Goal: Task Accomplishment & Management: Use online tool/utility

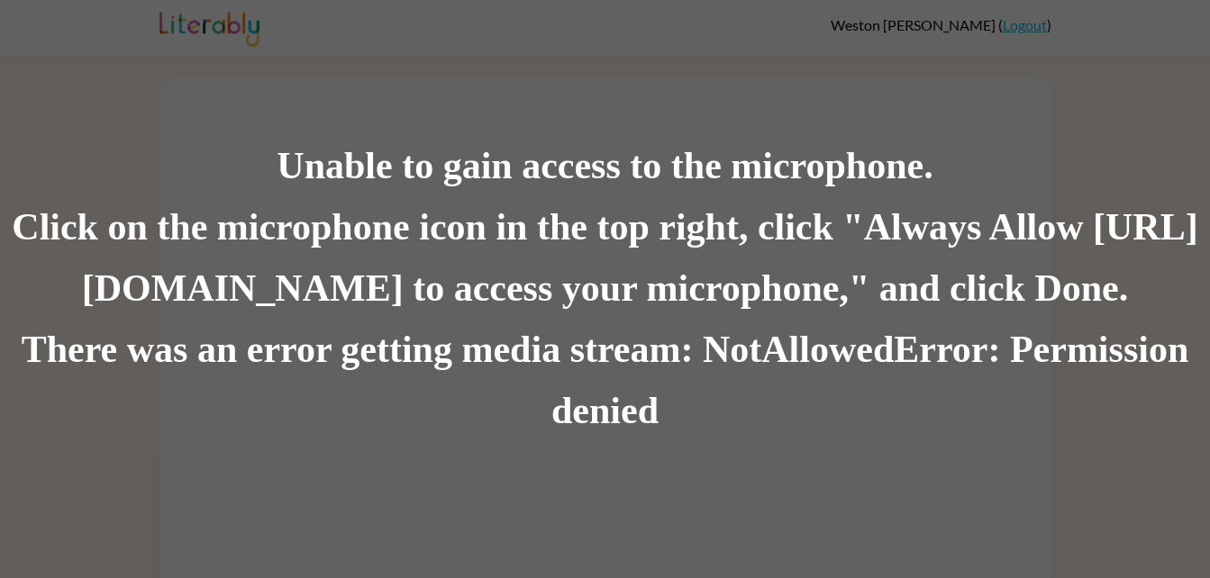
scroll to position [14, 0]
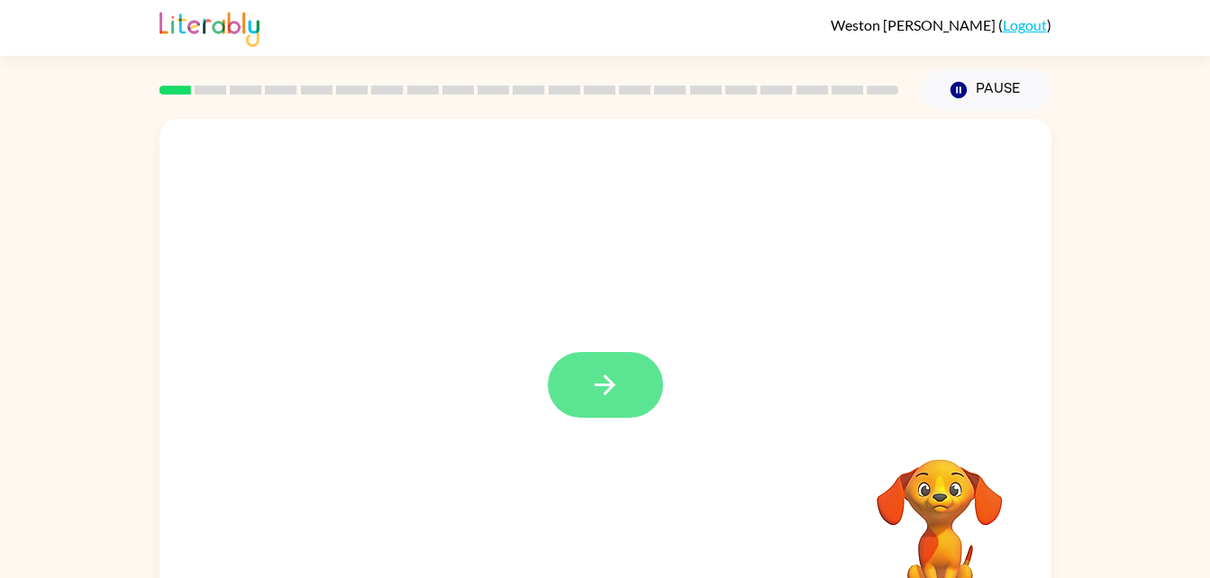
click at [619, 387] on icon "button" at bounding box center [605, 385] width 32 height 32
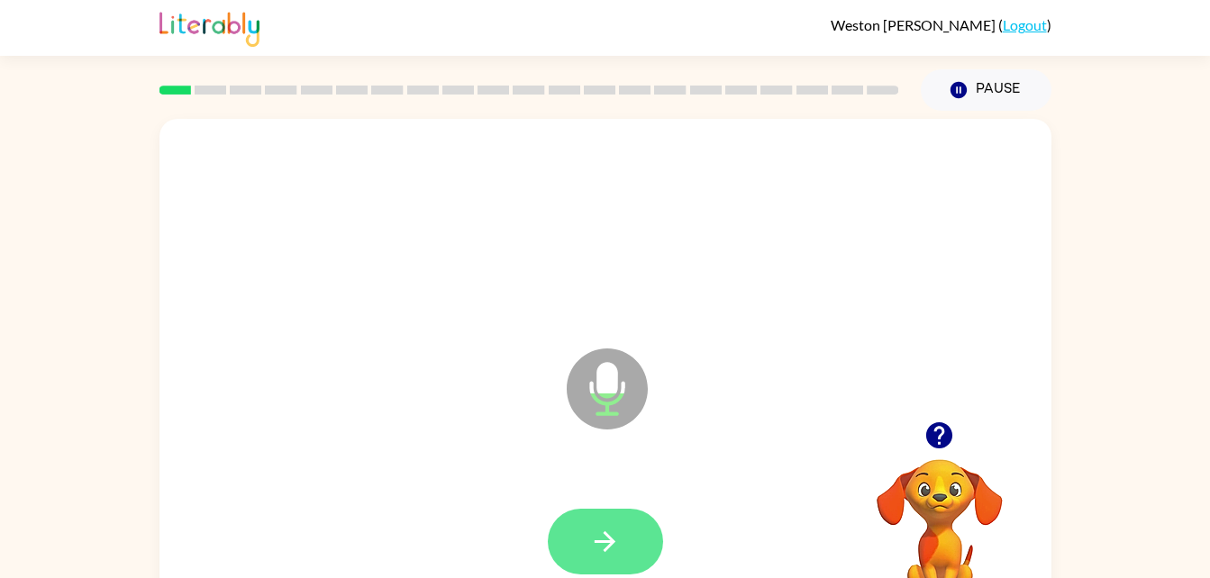
click at [594, 518] on button "button" at bounding box center [605, 542] width 115 height 66
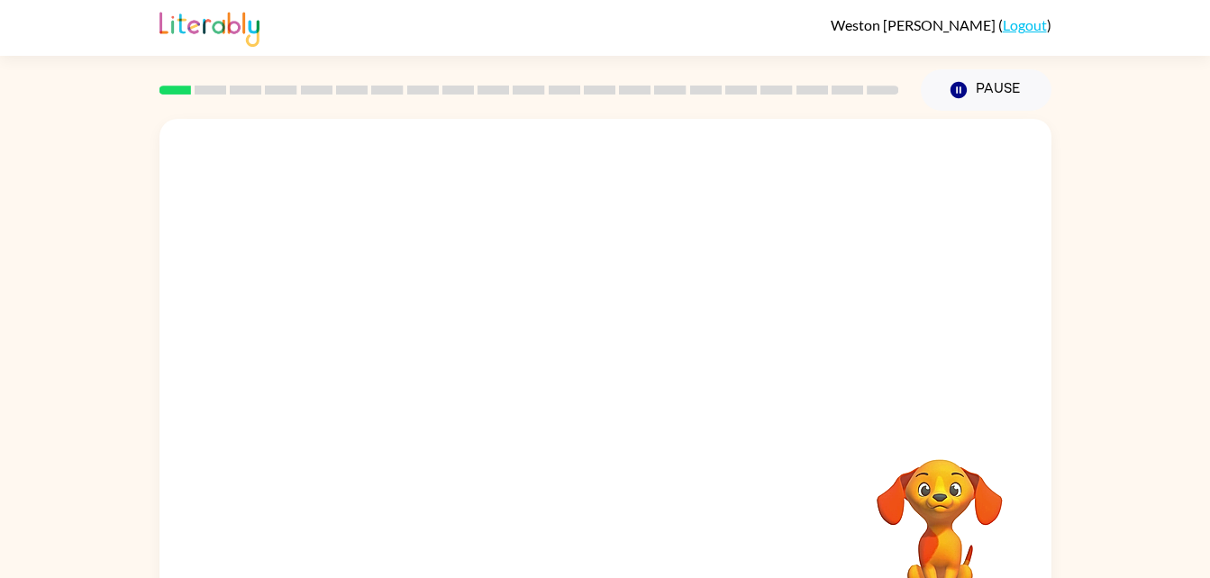
click at [36, 50] on div "Weston Martinez ( Logout )" at bounding box center [605, 28] width 1210 height 56
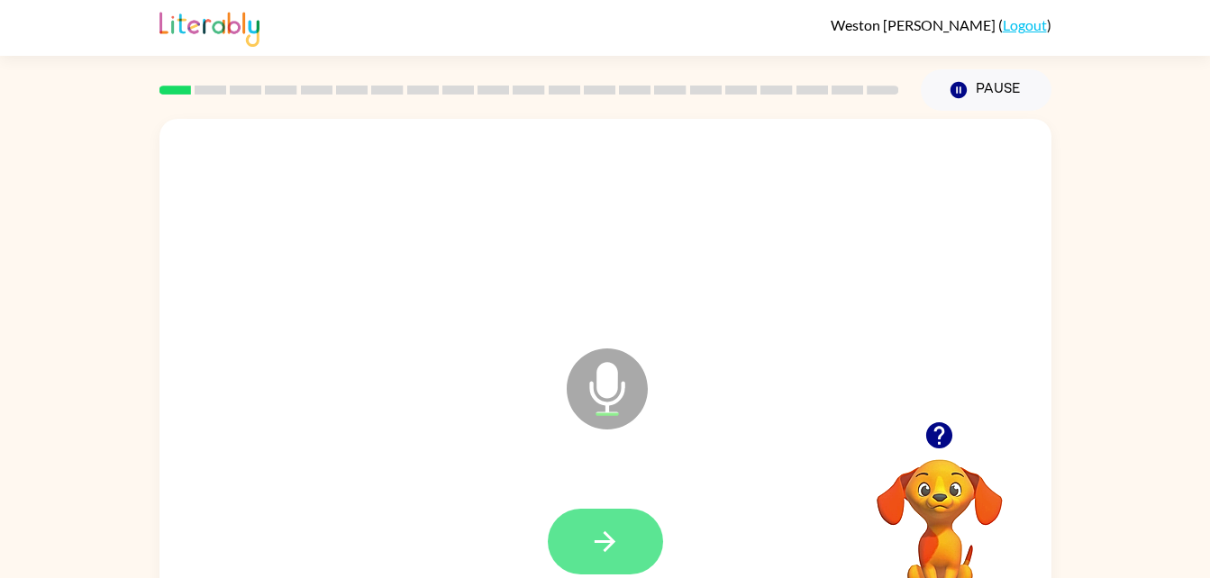
click at [596, 542] on icon "button" at bounding box center [605, 542] width 21 height 21
click at [612, 531] on icon "button" at bounding box center [605, 542] width 32 height 32
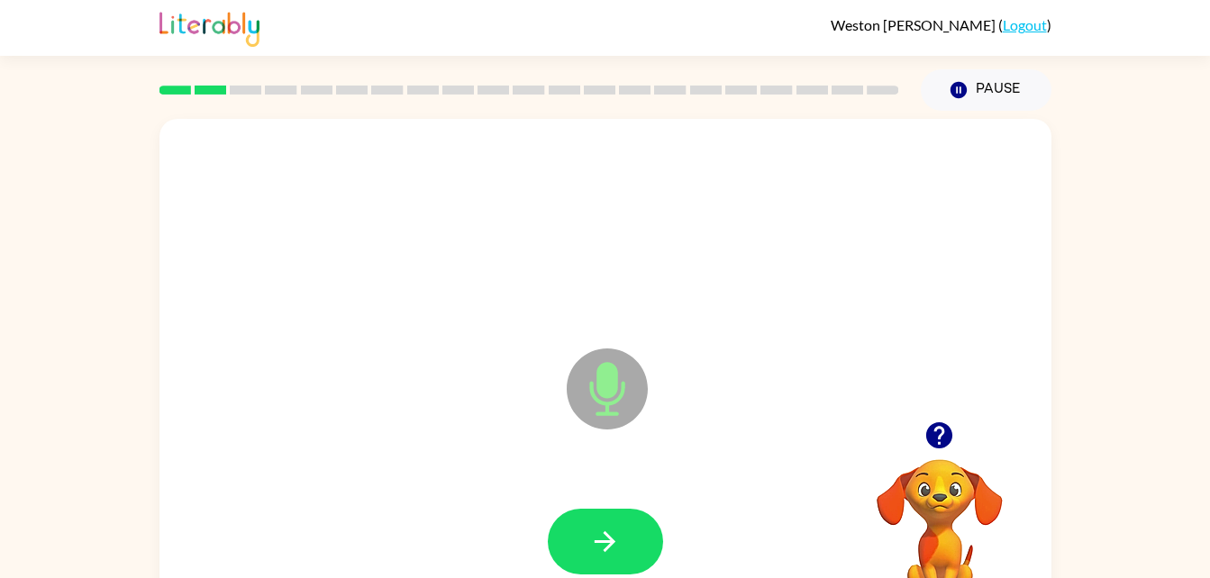
click at [0, 45] on html "Weston Martinez ( Logout ) Pause Pause Microphone The Microphone is here when i…" at bounding box center [605, 316] width 1210 height 633
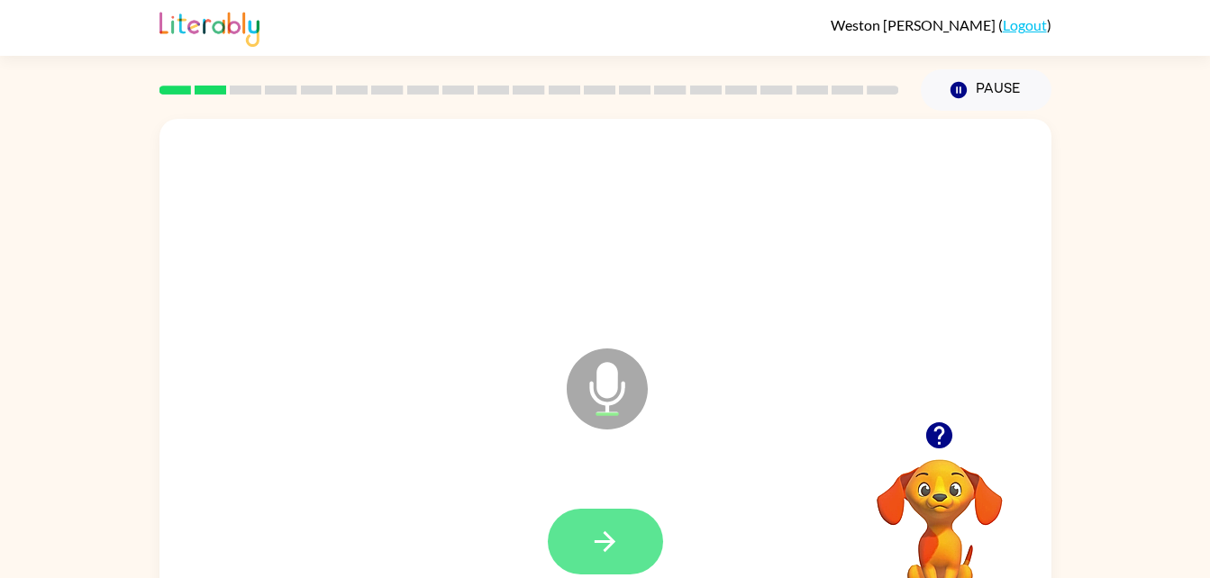
click at [601, 547] on icon "button" at bounding box center [605, 542] width 32 height 32
click at [595, 539] on icon "button" at bounding box center [605, 542] width 32 height 32
click at [598, 554] on icon "button" at bounding box center [605, 542] width 32 height 32
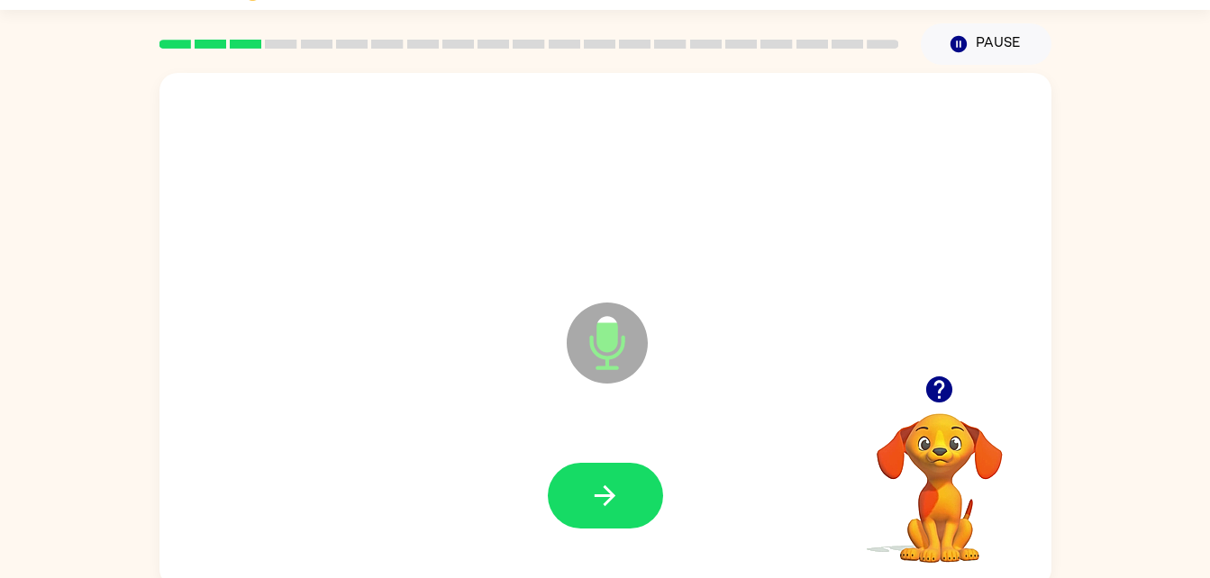
scroll to position [18, 0]
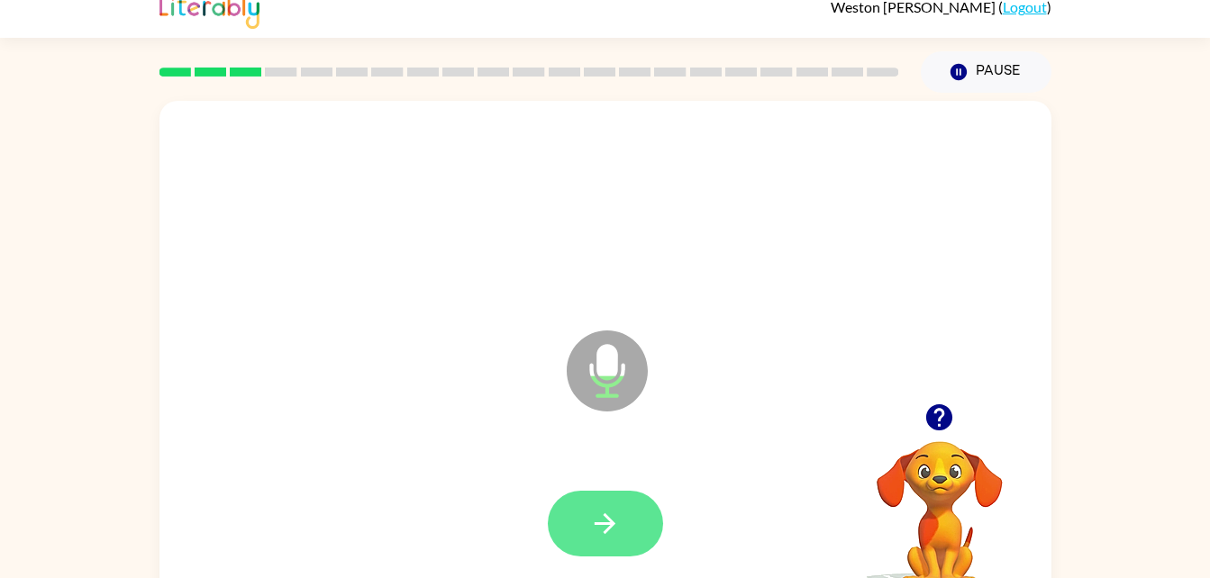
click at [631, 501] on button "button" at bounding box center [605, 524] width 115 height 66
click at [591, 515] on icon "button" at bounding box center [605, 524] width 32 height 32
click at [603, 534] on icon "button" at bounding box center [605, 524] width 32 height 32
click at [571, 524] on button "button" at bounding box center [605, 524] width 115 height 66
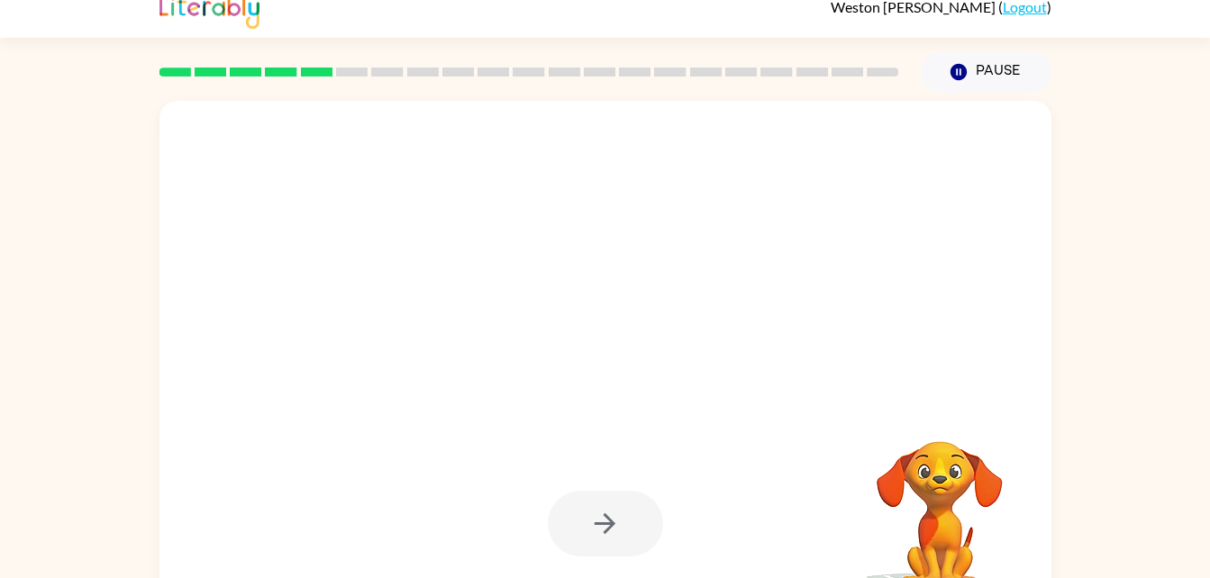
click at [540, 520] on div at bounding box center [606, 525] width 856 height 148
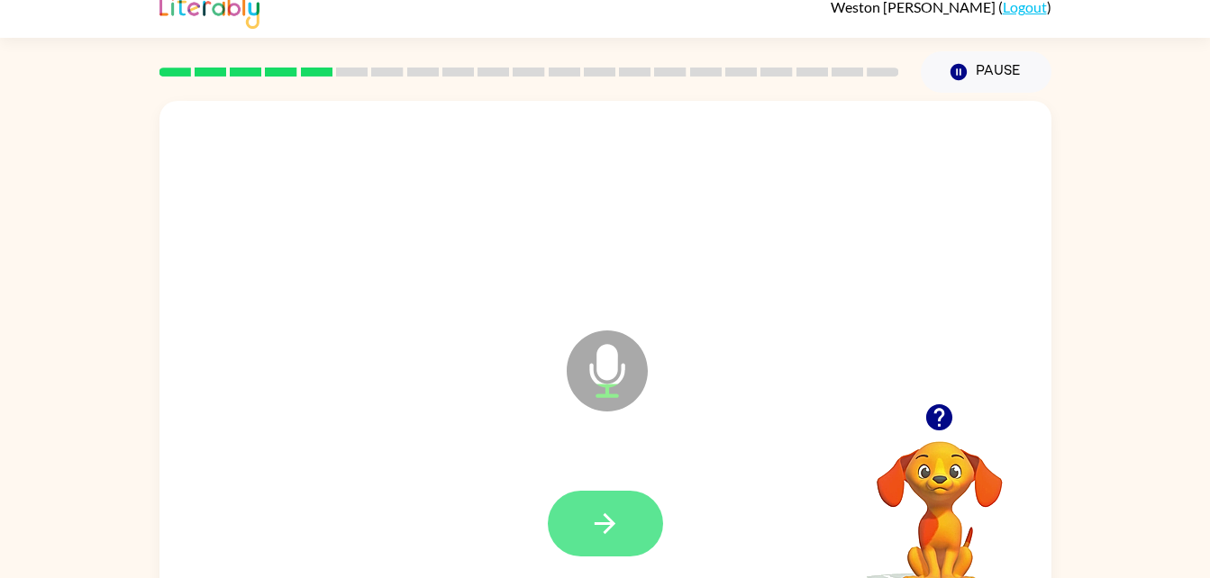
click at [616, 515] on icon "button" at bounding box center [605, 524] width 32 height 32
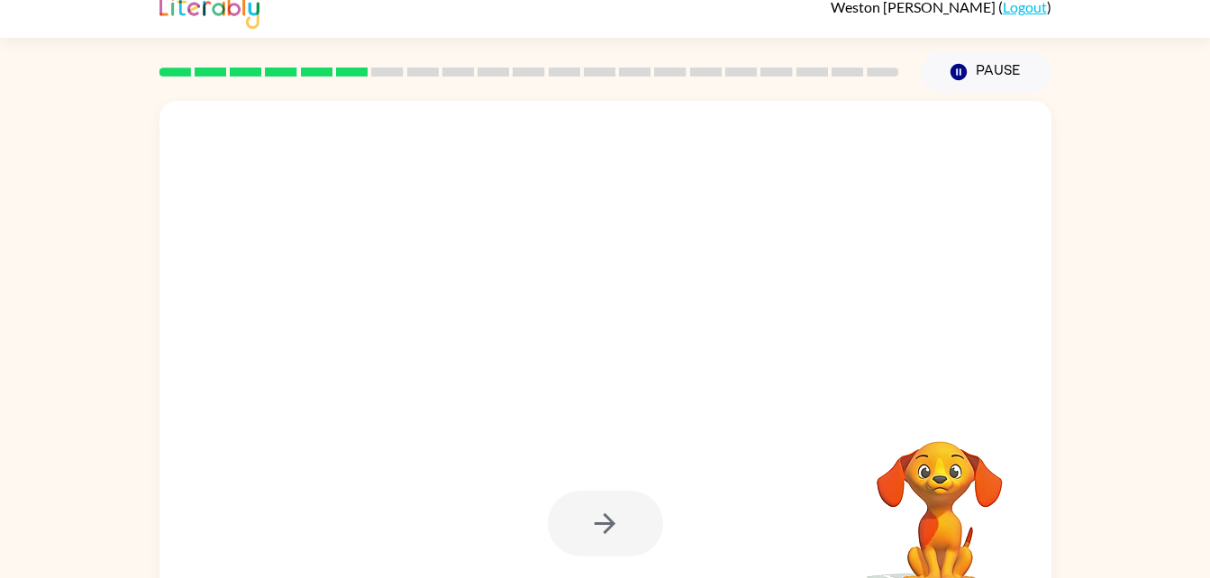
click at [611, 549] on div at bounding box center [605, 524] width 115 height 66
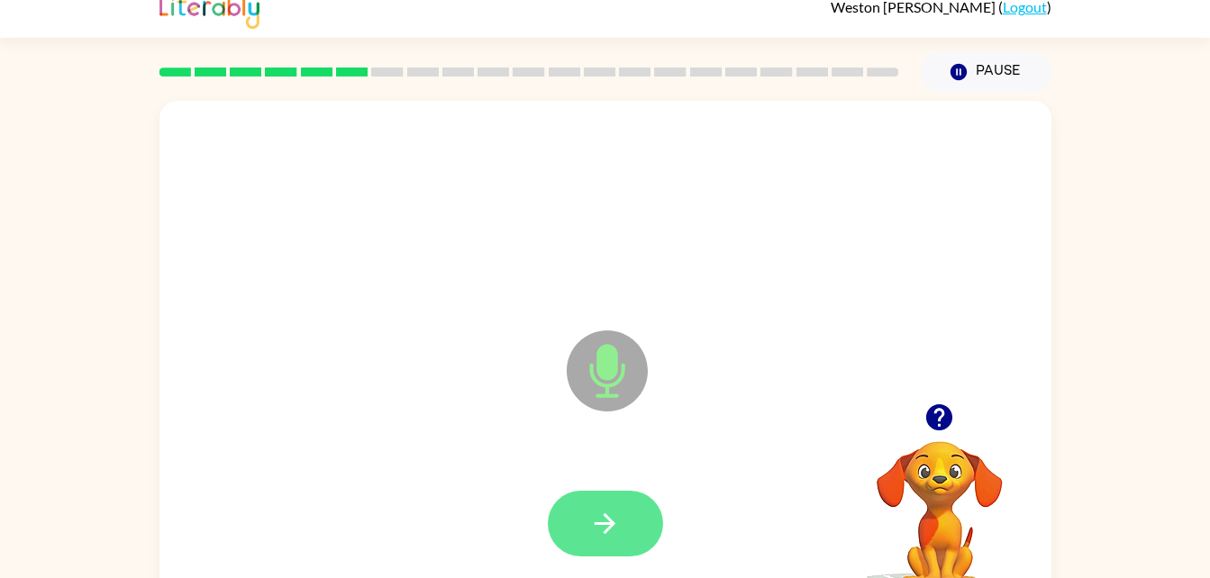
click at [626, 499] on button "button" at bounding box center [605, 524] width 115 height 66
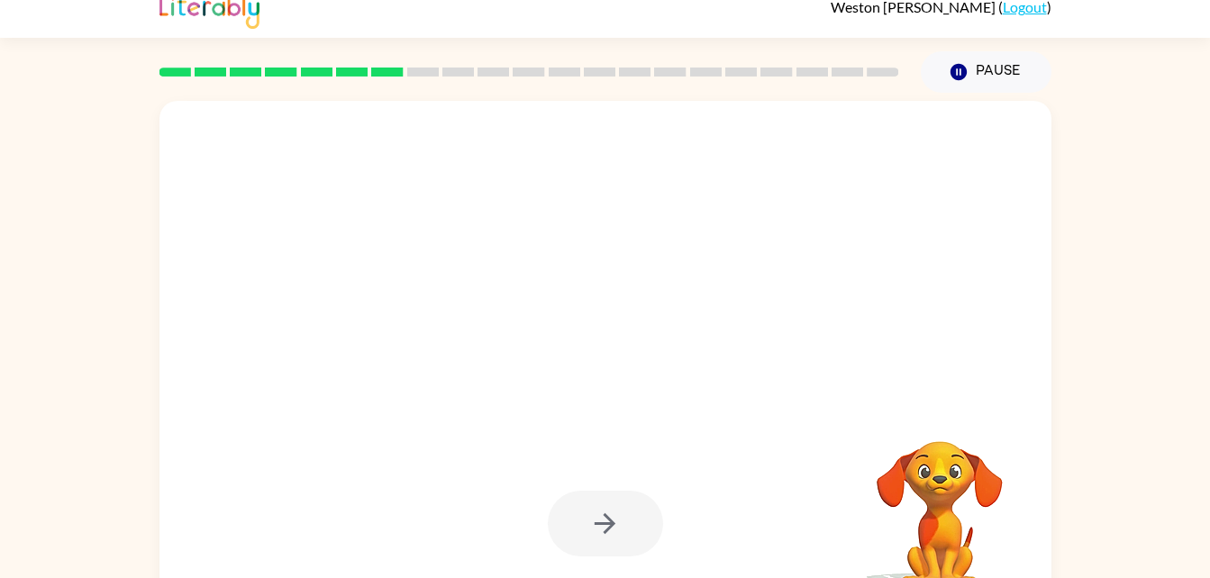
click at [629, 549] on div at bounding box center [605, 524] width 115 height 66
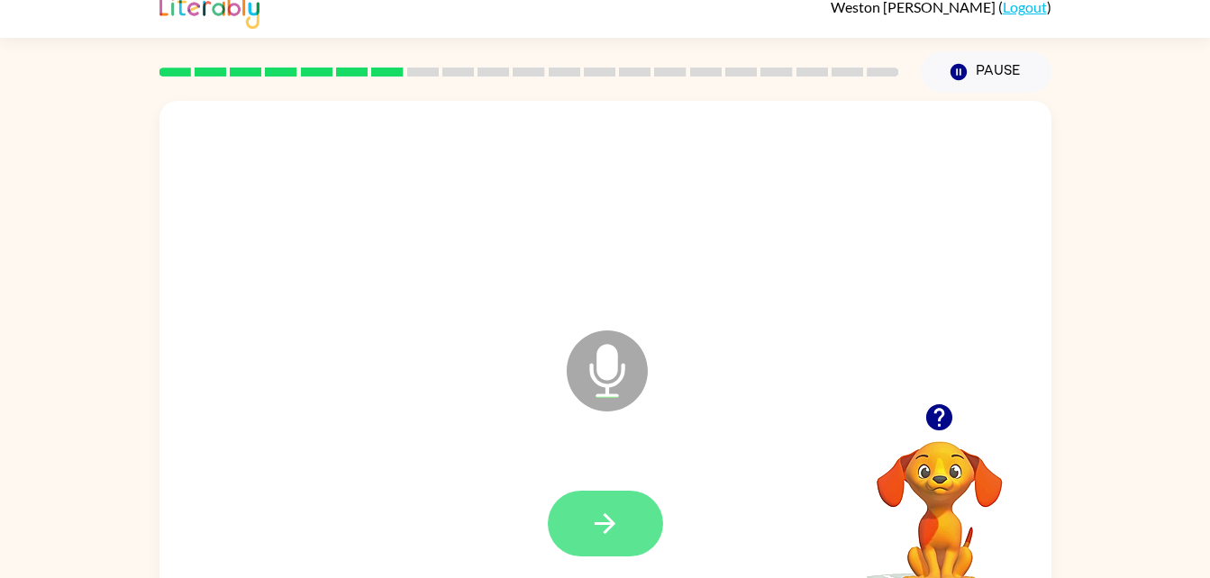
click at [611, 493] on button "button" at bounding box center [605, 524] width 115 height 66
click at [578, 528] on button "button" at bounding box center [605, 524] width 115 height 66
click at [598, 533] on icon "button" at bounding box center [605, 524] width 32 height 32
click at [614, 525] on icon "button" at bounding box center [605, 524] width 21 height 21
click at [605, 530] on icon "button" at bounding box center [605, 524] width 32 height 32
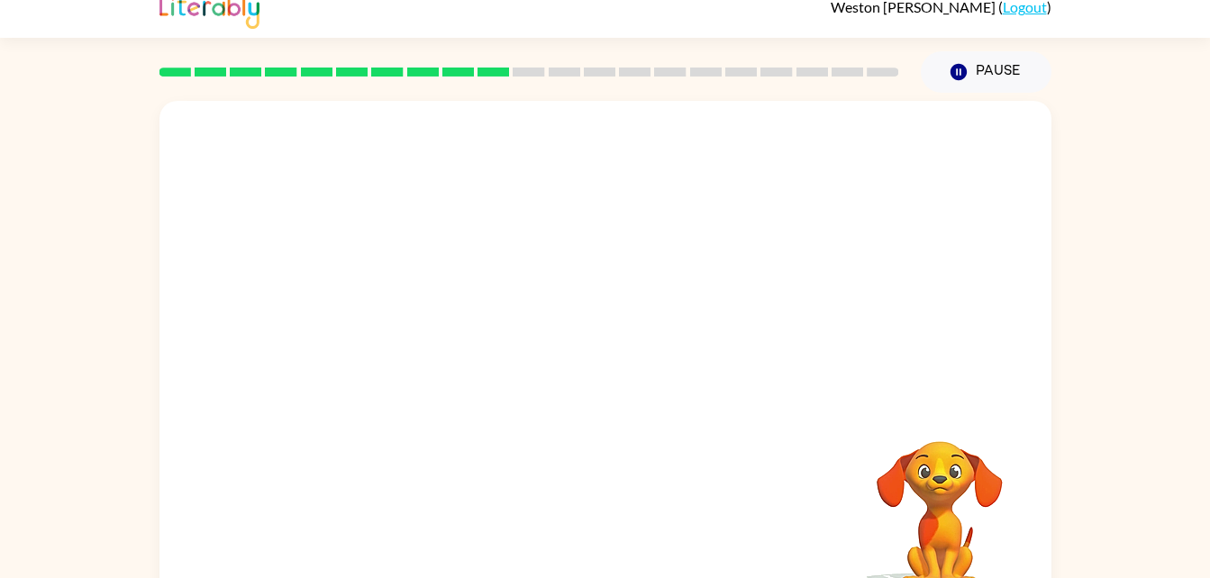
click at [751, 108] on div at bounding box center [605, 358] width 892 height 514
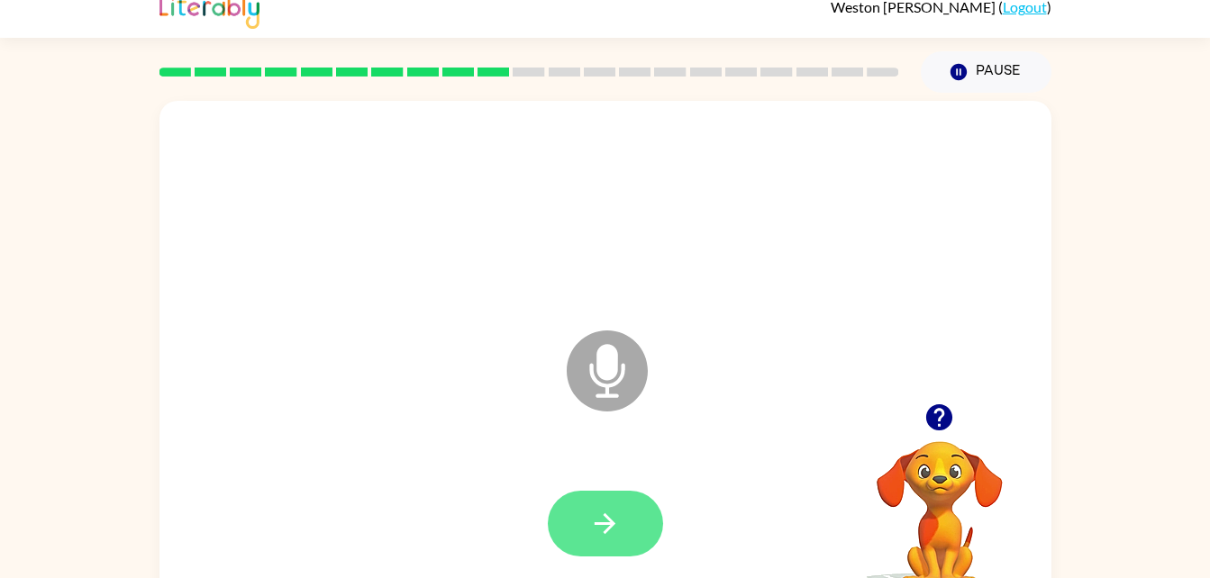
click at [621, 522] on button "button" at bounding box center [605, 524] width 115 height 66
click at [600, 508] on icon "button" at bounding box center [605, 524] width 32 height 32
click at [604, 541] on button "button" at bounding box center [605, 524] width 115 height 66
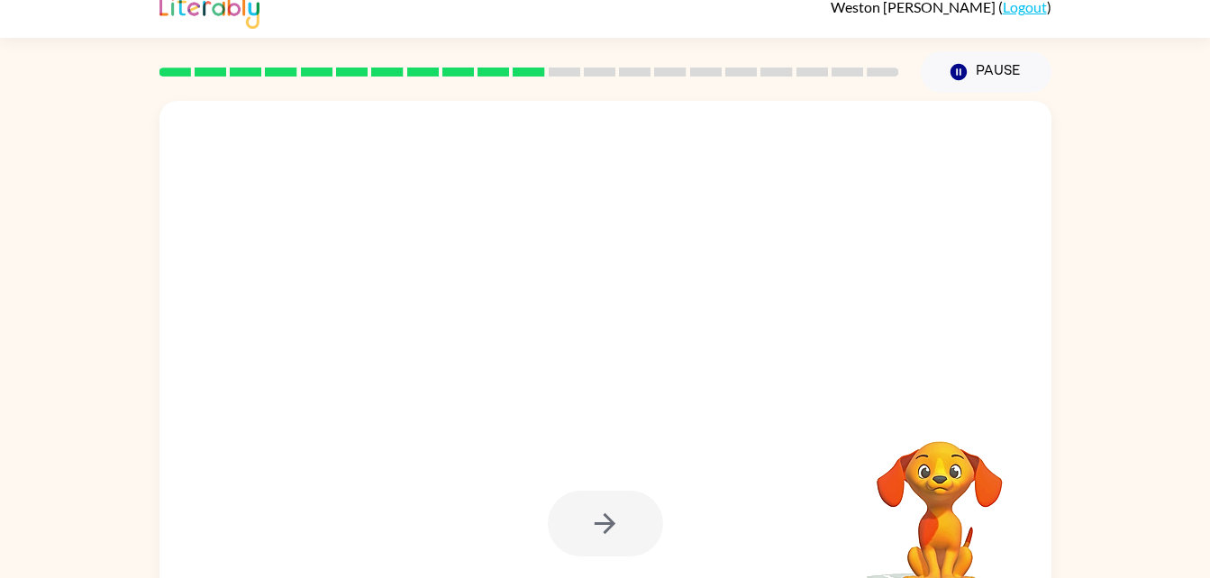
click at [591, 528] on div at bounding box center [605, 524] width 115 height 66
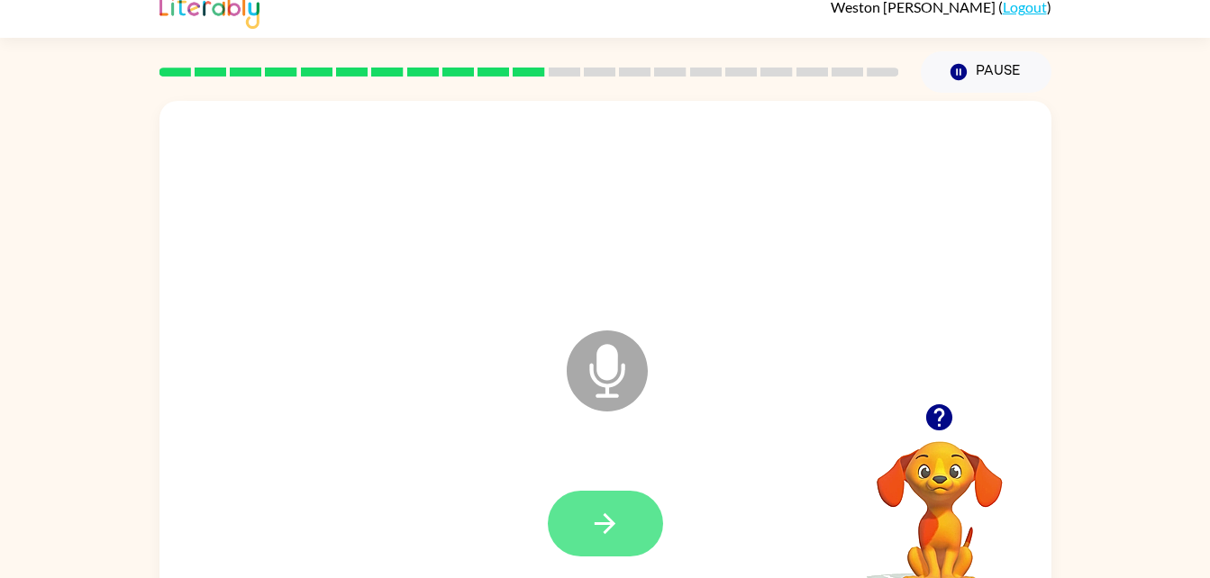
click at [582, 526] on button "button" at bounding box center [605, 524] width 115 height 66
click at [578, 535] on button "button" at bounding box center [605, 524] width 115 height 66
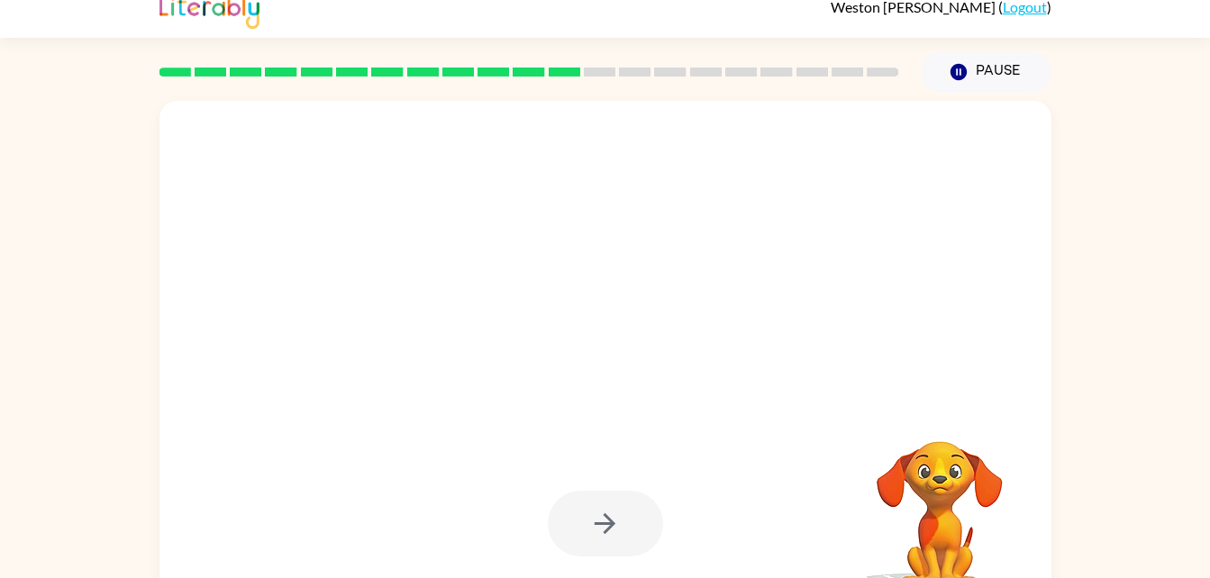
click at [584, 539] on div at bounding box center [605, 524] width 115 height 66
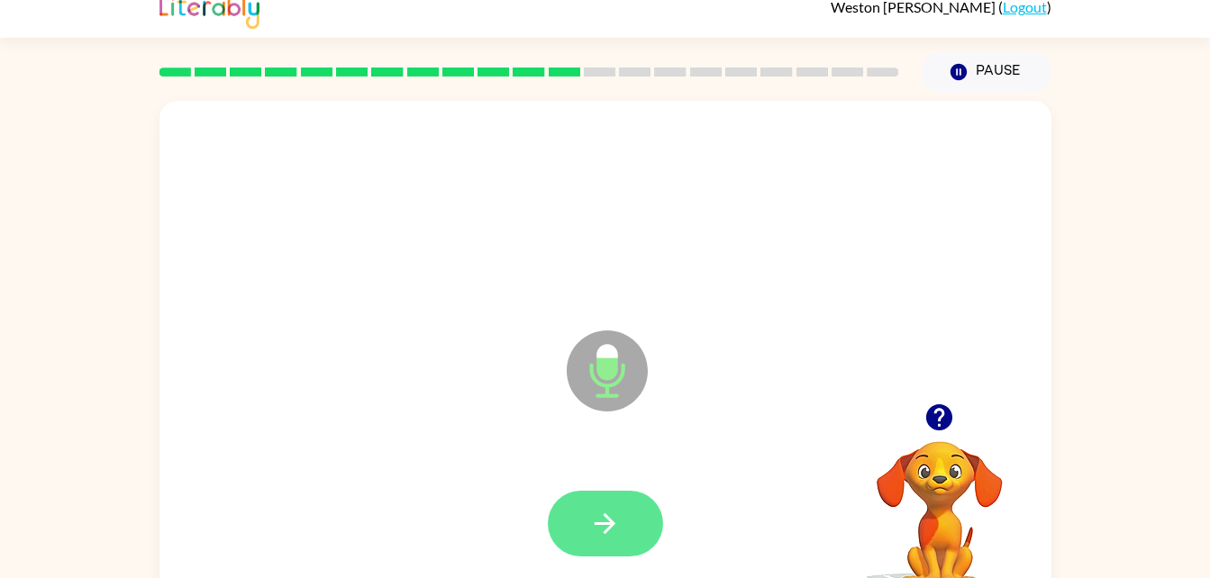
click at [619, 525] on icon "button" at bounding box center [605, 524] width 32 height 32
click at [605, 516] on icon "button" at bounding box center [605, 524] width 21 height 21
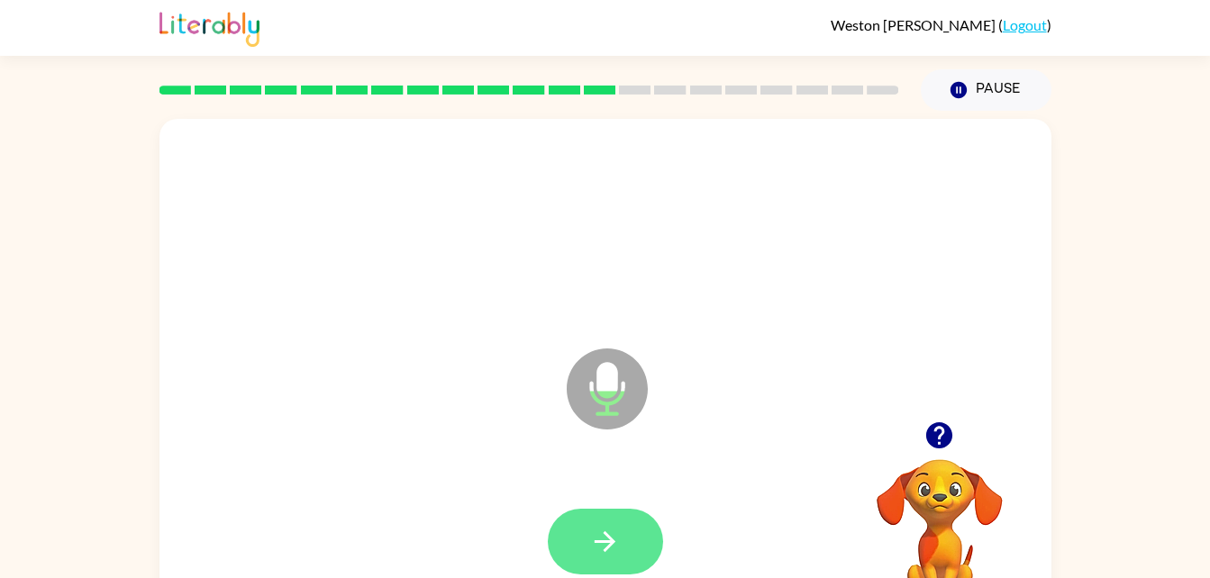
click at [582, 524] on button "button" at bounding box center [605, 542] width 115 height 66
click at [606, 532] on icon "button" at bounding box center [605, 542] width 32 height 32
click at [606, 542] on icon "button" at bounding box center [605, 542] width 21 height 21
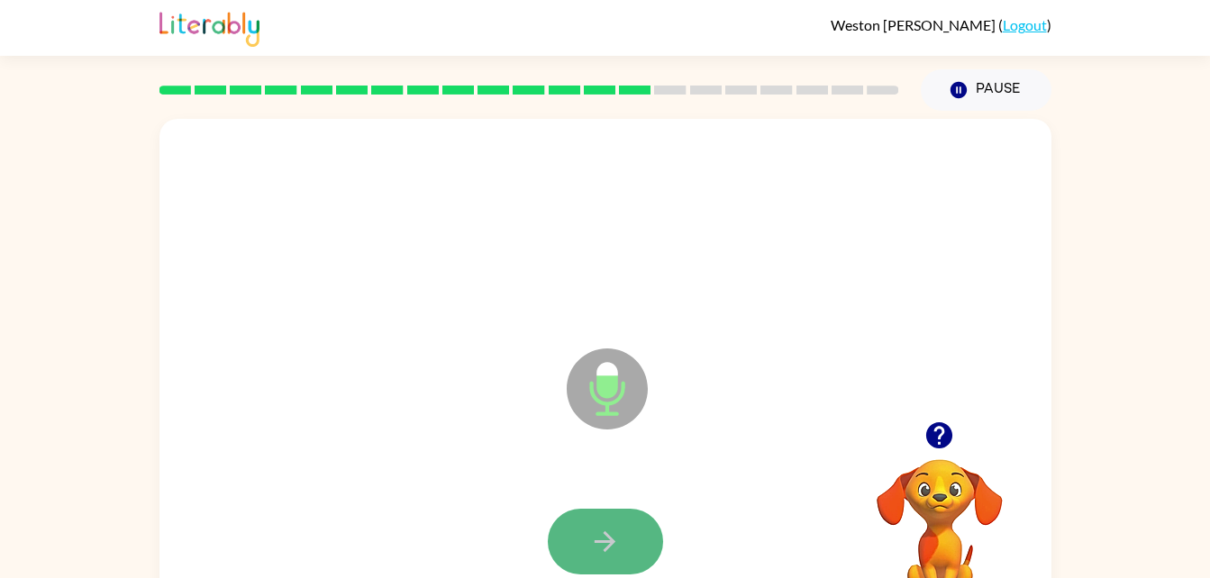
click at [611, 517] on button "button" at bounding box center [605, 542] width 115 height 66
click at [627, 559] on button "button" at bounding box center [605, 542] width 115 height 66
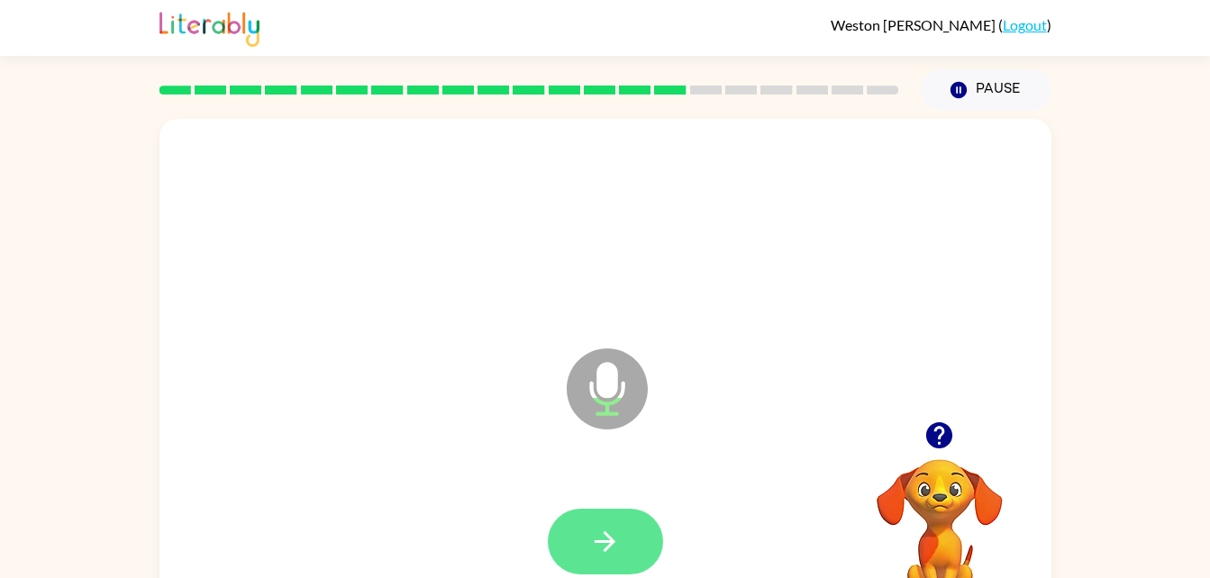
click at [609, 540] on icon "button" at bounding box center [605, 542] width 32 height 32
click at [588, 542] on button "button" at bounding box center [605, 542] width 115 height 66
click at [582, 523] on button "button" at bounding box center [605, 542] width 115 height 66
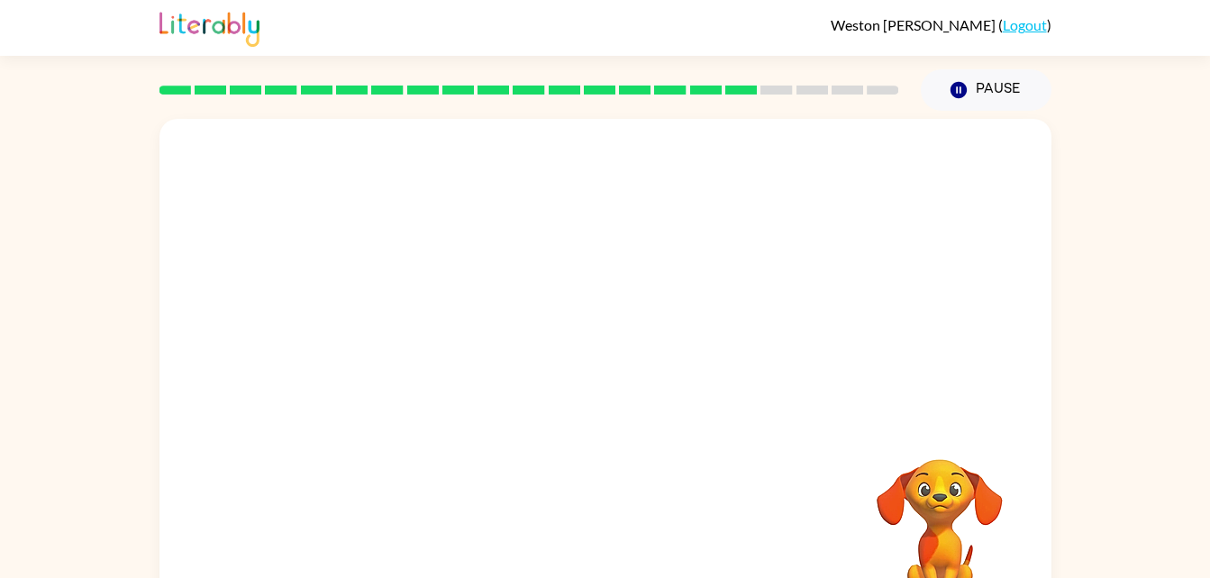
click at [800, 155] on div at bounding box center [605, 270] width 892 height 303
click at [832, 139] on div at bounding box center [605, 270] width 892 height 303
click at [876, 144] on div at bounding box center [605, 270] width 892 height 303
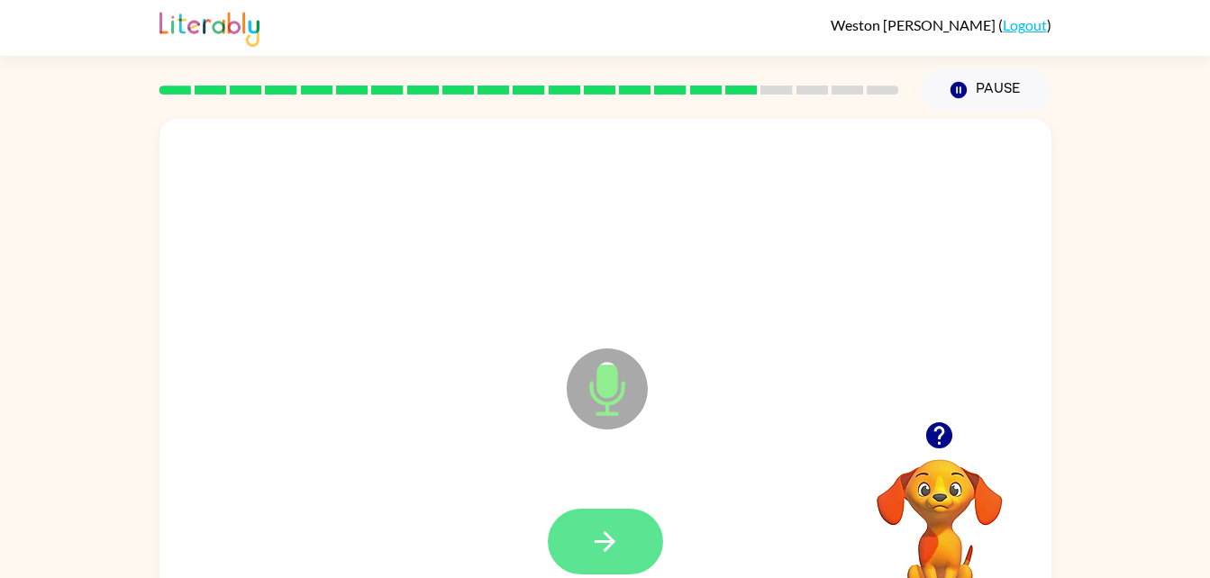
click at [604, 536] on icon "button" at bounding box center [605, 542] width 32 height 32
click at [624, 528] on button "button" at bounding box center [605, 542] width 115 height 66
click at [581, 534] on button "button" at bounding box center [605, 542] width 115 height 66
click at [615, 522] on button "button" at bounding box center [605, 542] width 115 height 66
click at [575, 521] on button "button" at bounding box center [605, 542] width 115 height 66
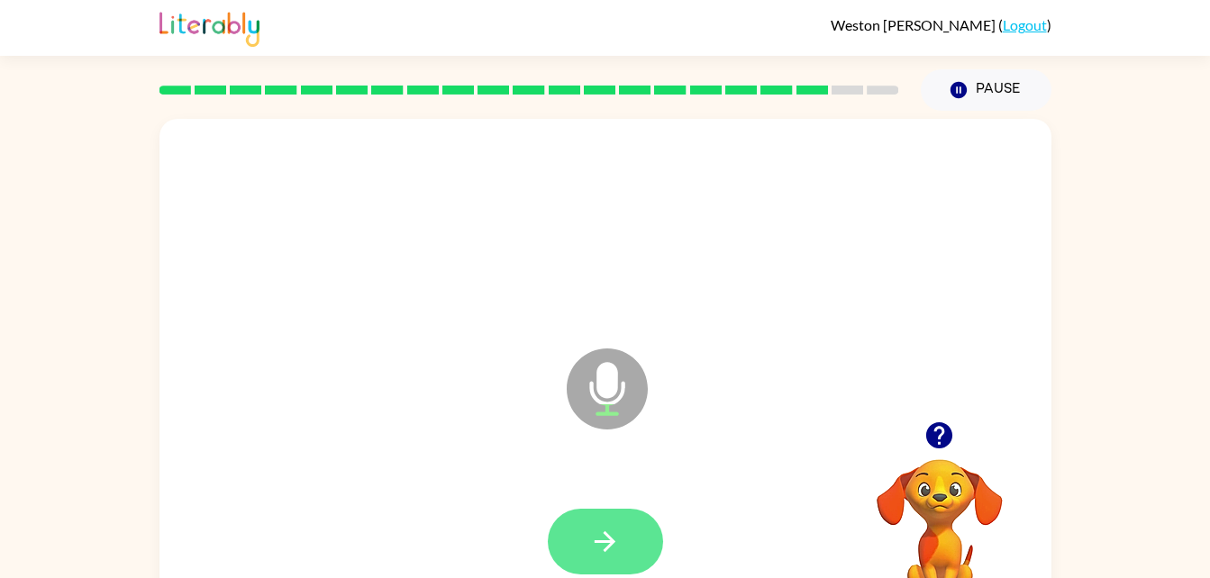
click at [629, 540] on button "button" at bounding box center [605, 542] width 115 height 66
click at [615, 549] on icon "button" at bounding box center [605, 542] width 32 height 32
click at [617, 530] on icon "button" at bounding box center [605, 542] width 32 height 32
click at [590, 534] on icon "button" at bounding box center [605, 542] width 32 height 32
